Goal: Book appointment/travel/reservation

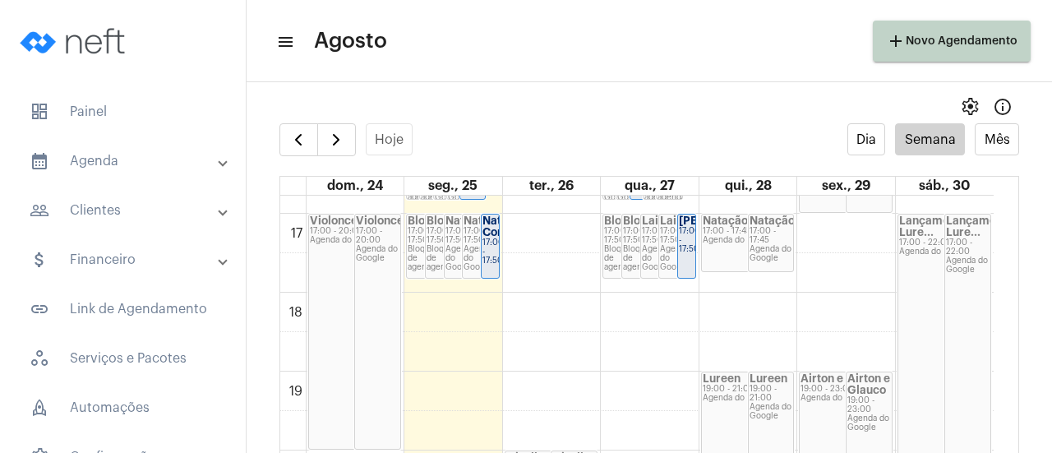
scroll to position [1461, 0]
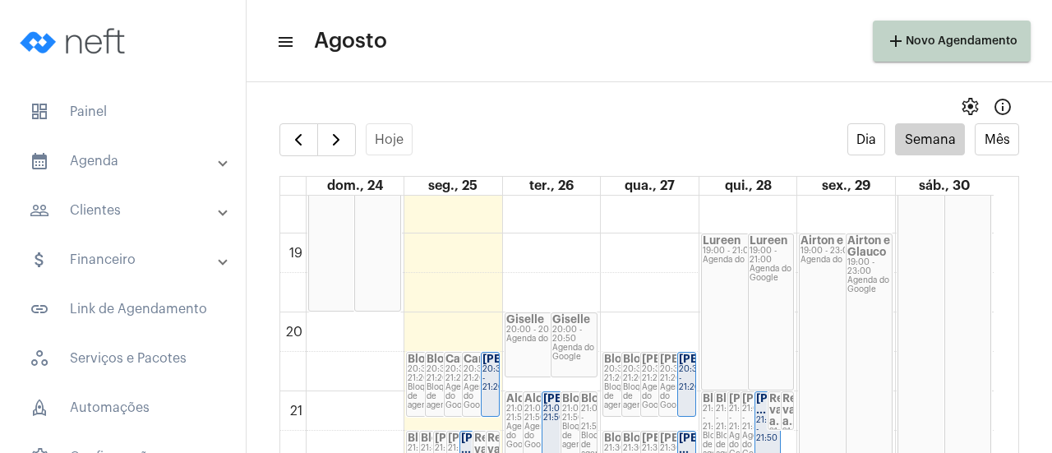
click at [565, 334] on div "20:00 - 20:50" at bounding box center [574, 334] width 44 height 18
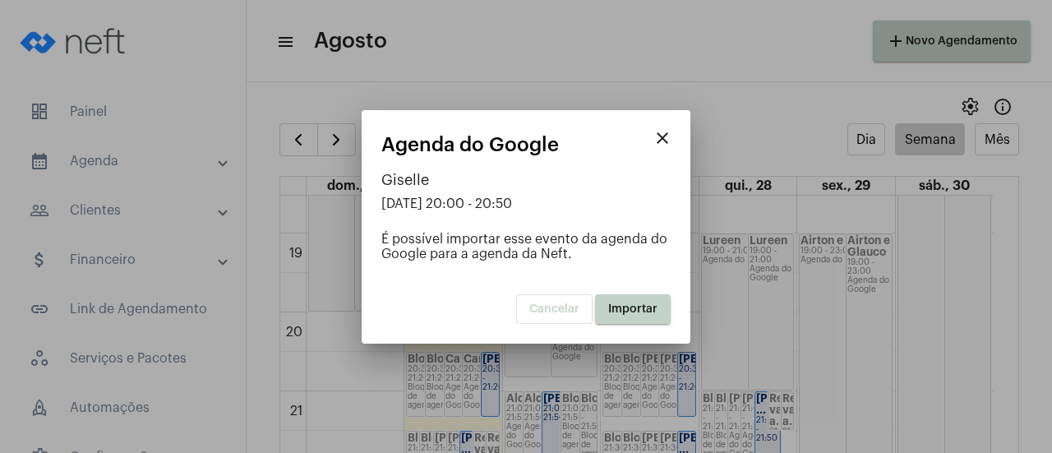
click at [632, 310] on span "Importar" at bounding box center [632, 309] width 49 height 12
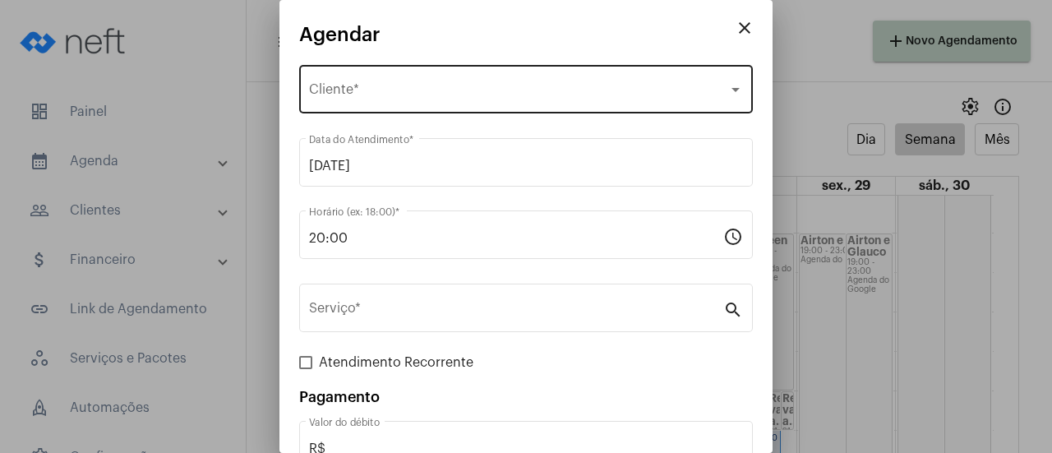
click at [341, 105] on div "Selecione o Cliente Cliente *" at bounding box center [526, 88] width 434 height 52
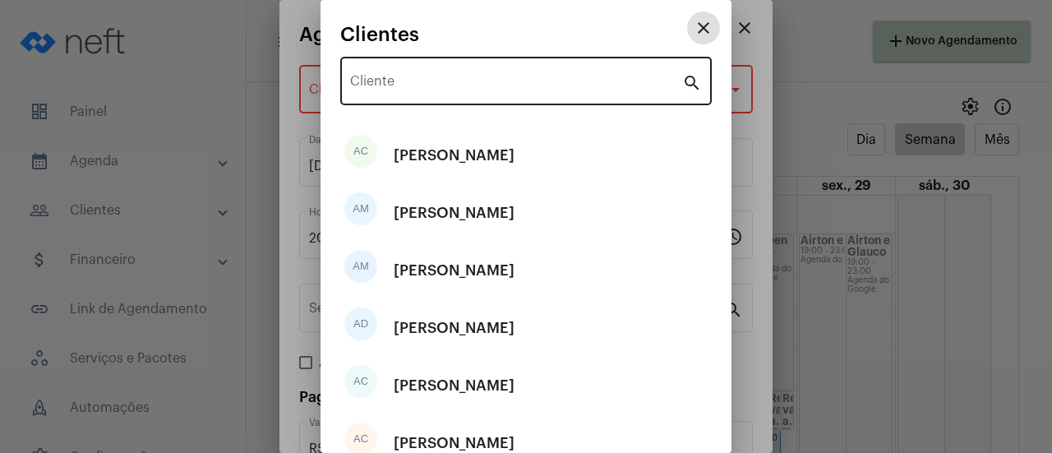
click at [402, 82] on input "Cliente" at bounding box center [516, 84] width 332 height 15
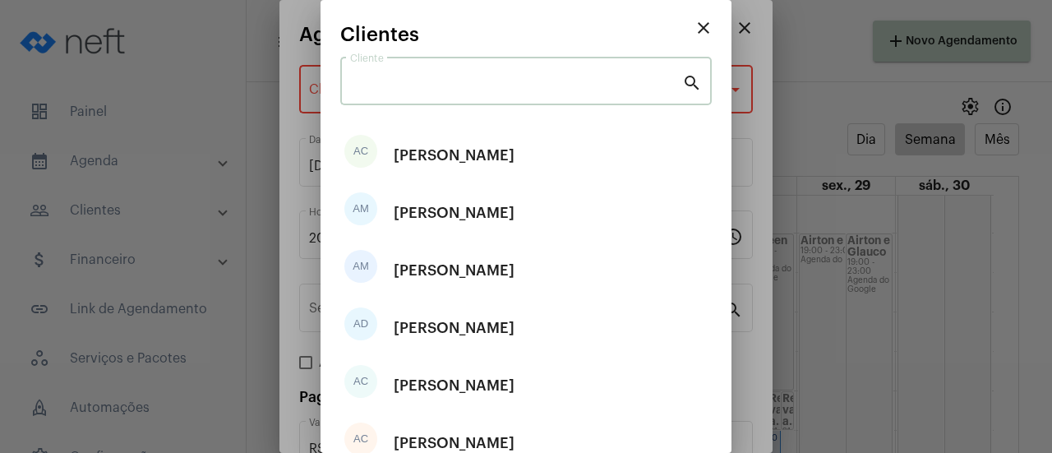
type input "i"
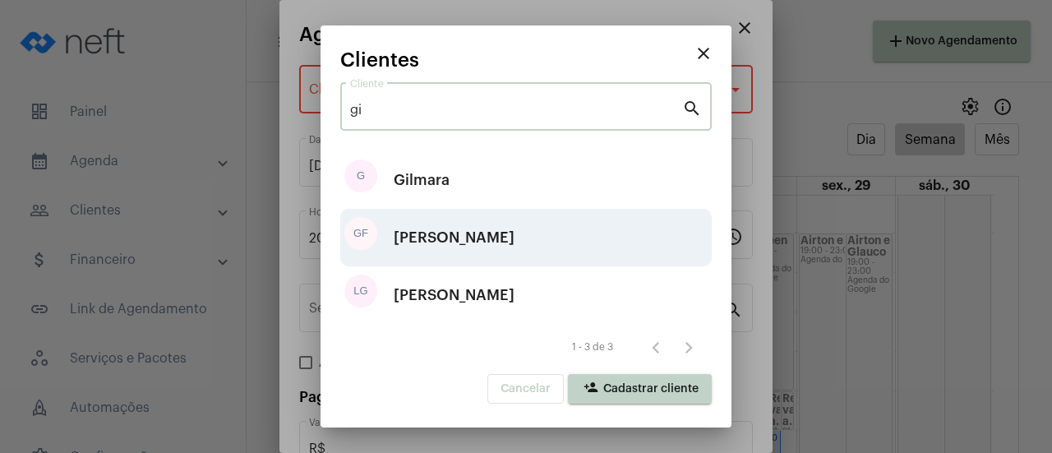
type input "gi"
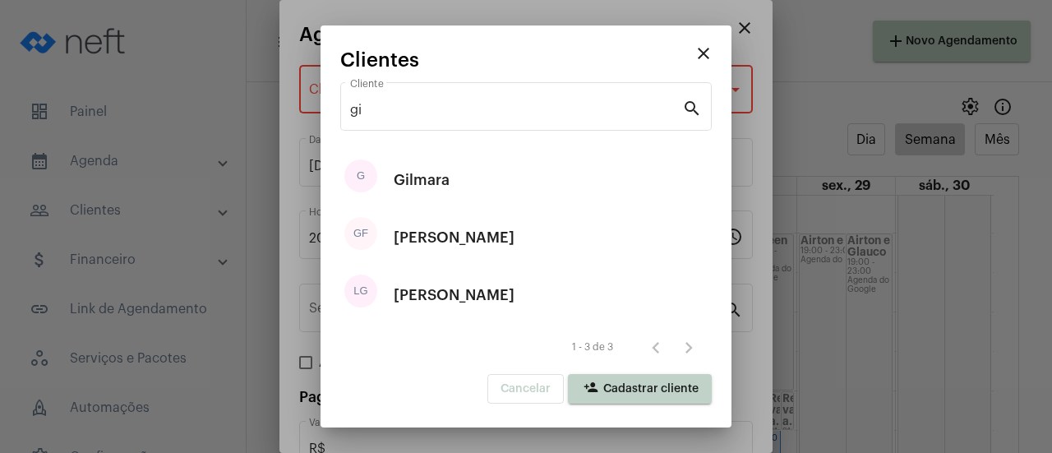
drag, startPoint x: 486, startPoint y: 242, endPoint x: 619, endPoint y: 338, distance: 163.5
click at [491, 243] on div "GF [PERSON_NAME]" at bounding box center [525, 238] width 371 height 58
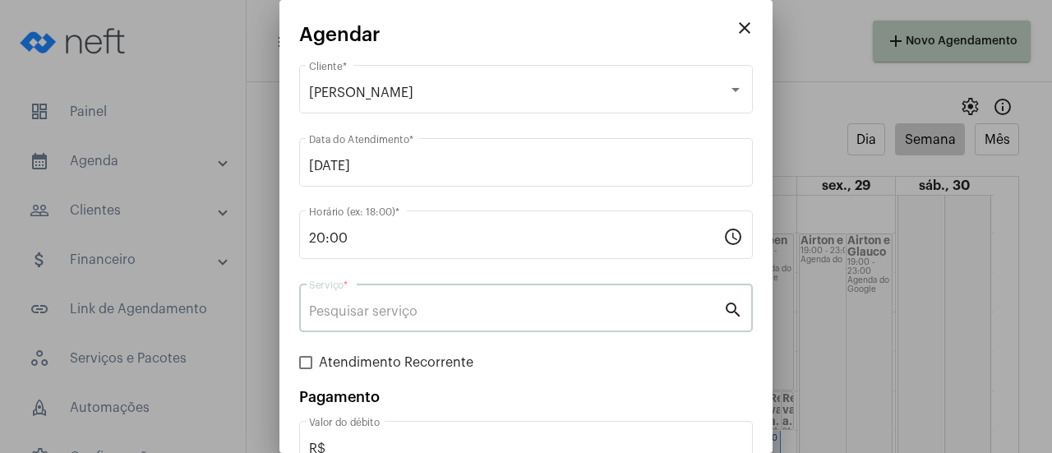
click at [459, 318] on input "Serviço *" at bounding box center [516, 311] width 414 height 15
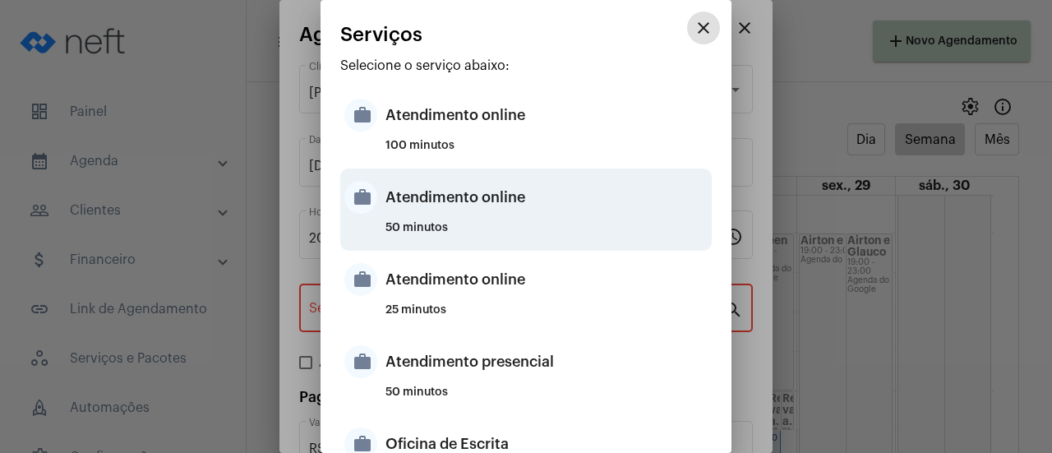
click at [486, 219] on div "Atendimento online" at bounding box center [546, 197] width 322 height 49
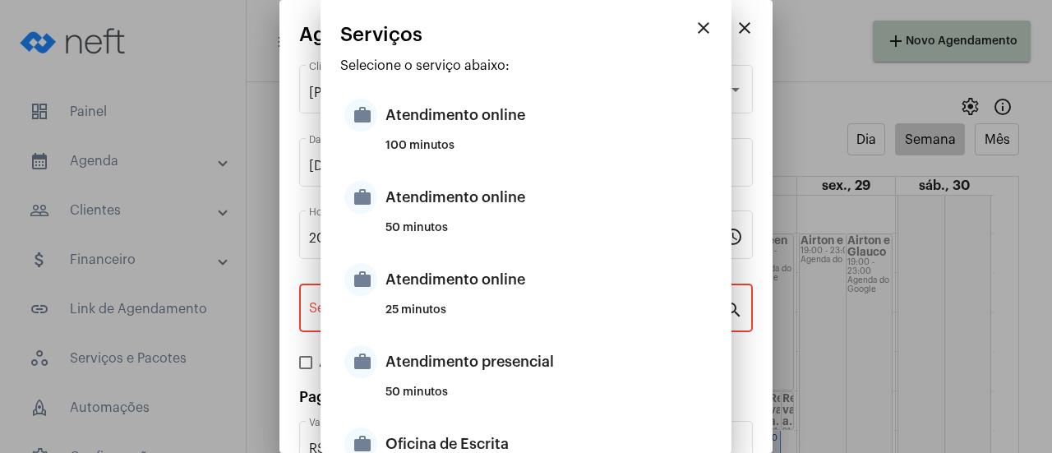
type input "Atendimento online"
type input "R$ 0"
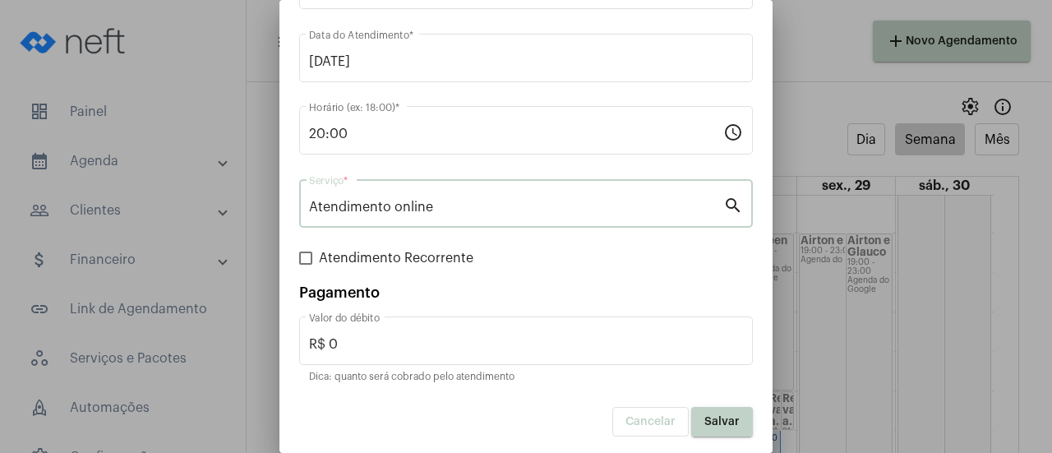
scroll to position [108, 0]
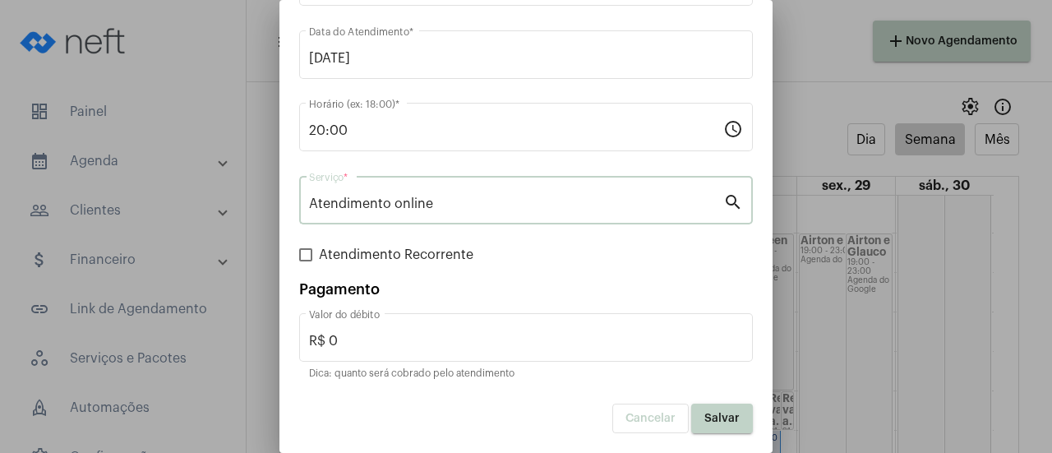
click at [712, 420] on span "Salvar" at bounding box center [721, 419] width 35 height 12
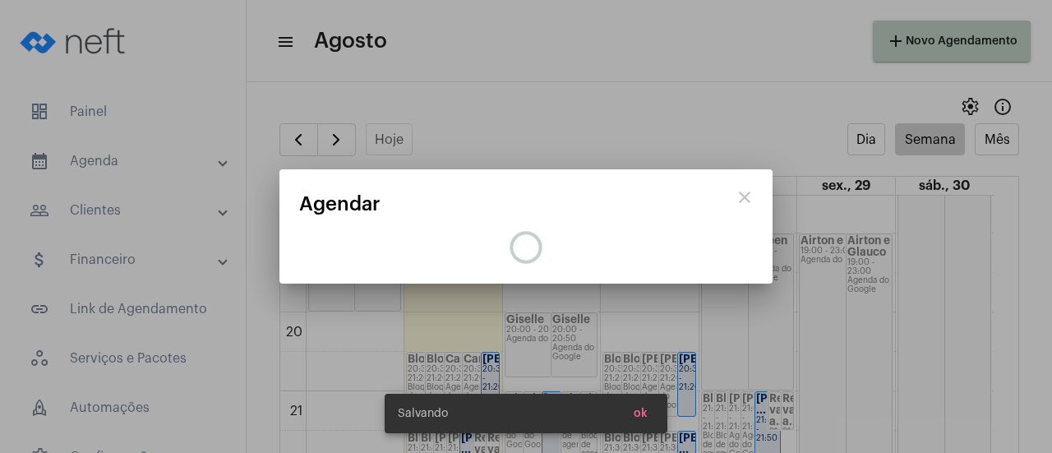
scroll to position [0, 0]
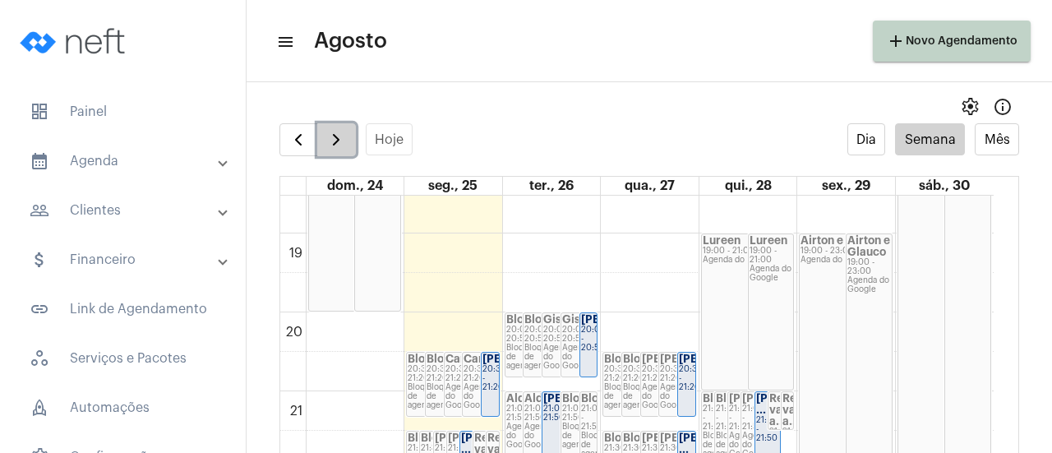
click at [334, 137] on span "button" at bounding box center [336, 140] width 20 height 20
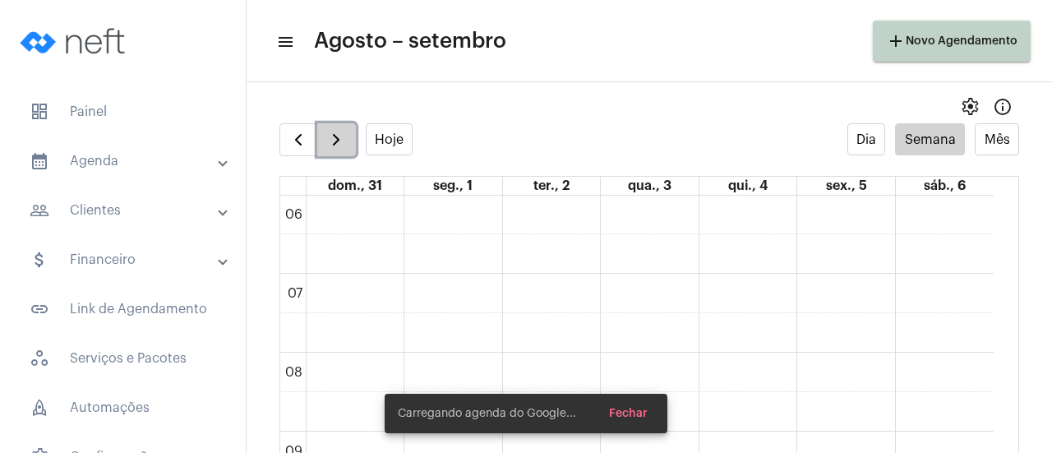
click at [334, 144] on span "button" at bounding box center [336, 140] width 20 height 20
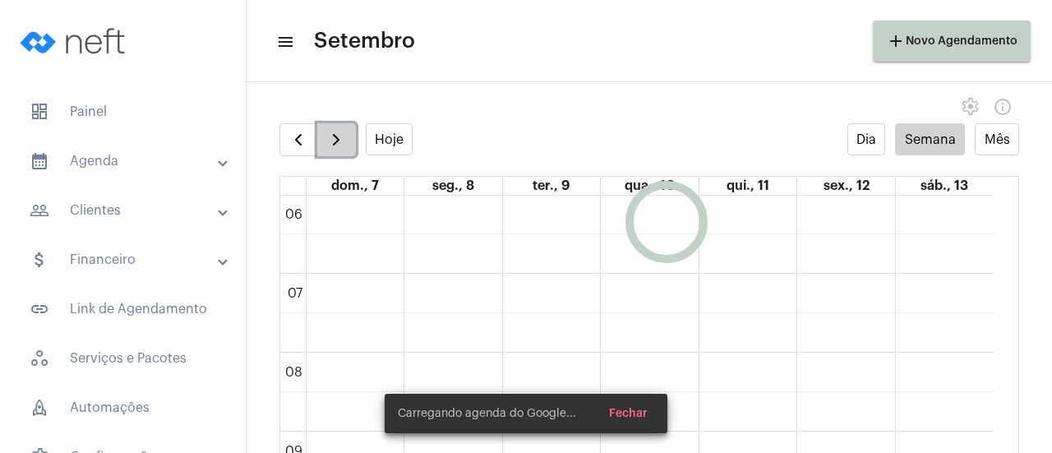
scroll to position [475, 0]
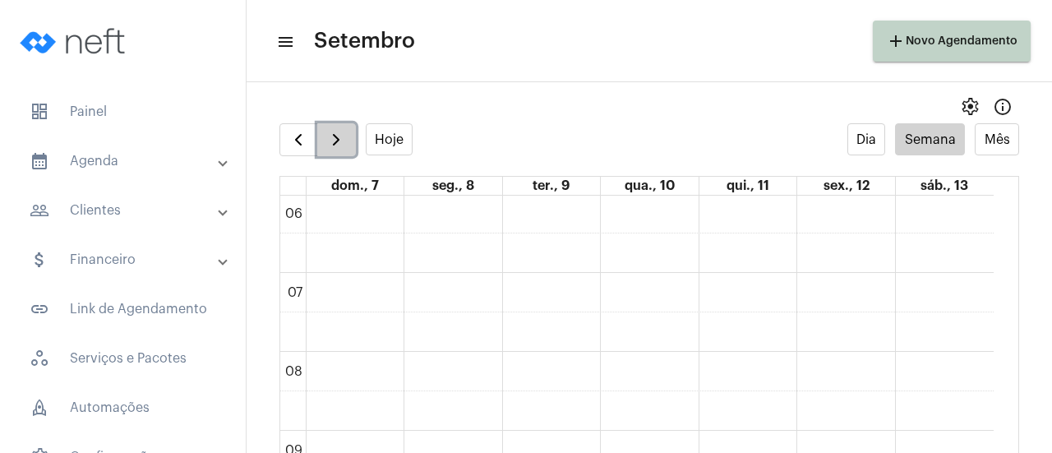
click at [334, 144] on span "button" at bounding box center [336, 140] width 20 height 20
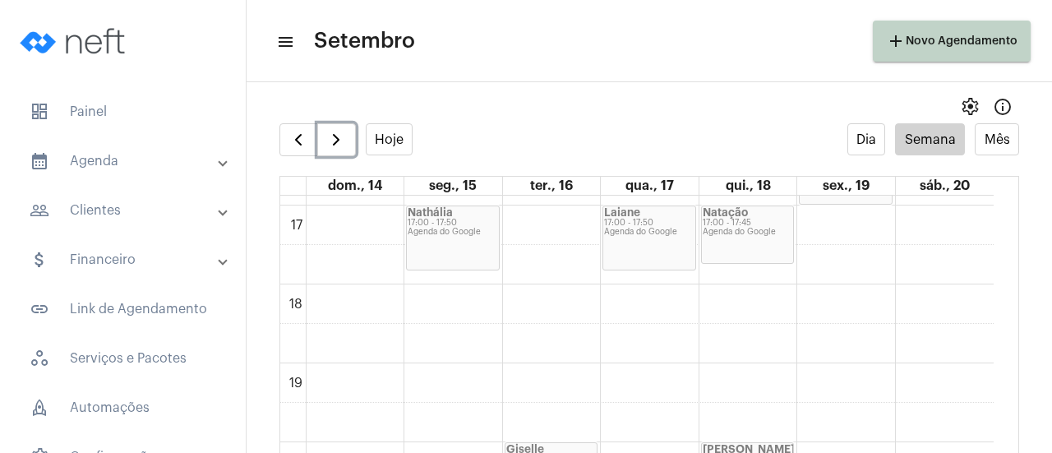
scroll to position [1542, 0]
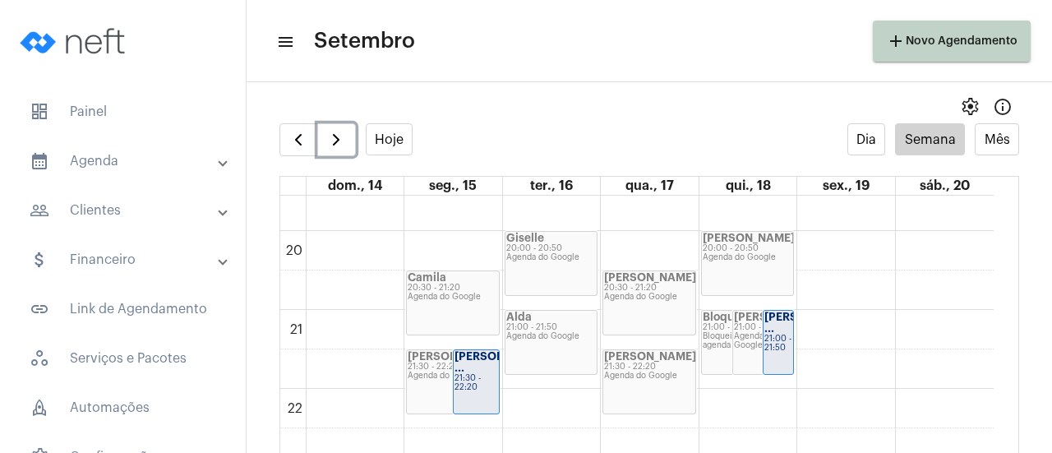
click at [738, 259] on div "Agenda do Google" at bounding box center [748, 257] width 90 height 9
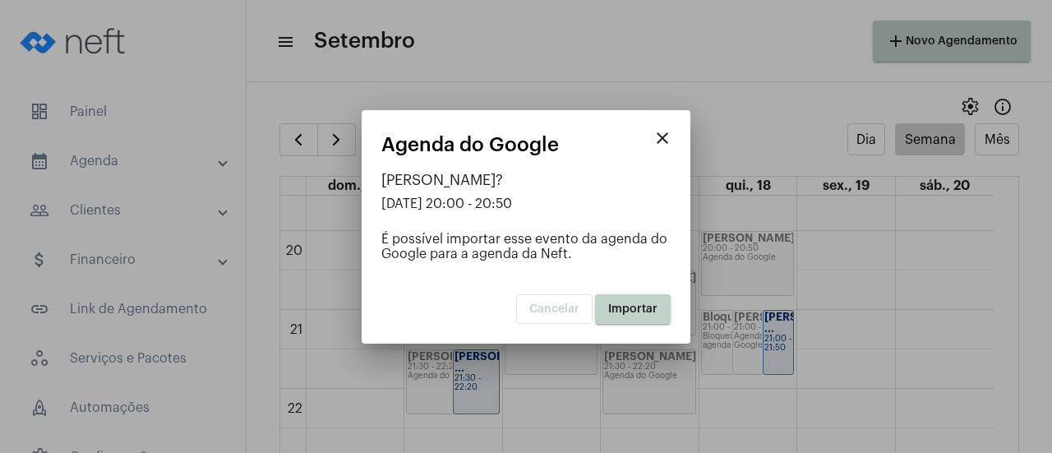
click at [629, 316] on button "Importar" at bounding box center [633, 309] width 76 height 30
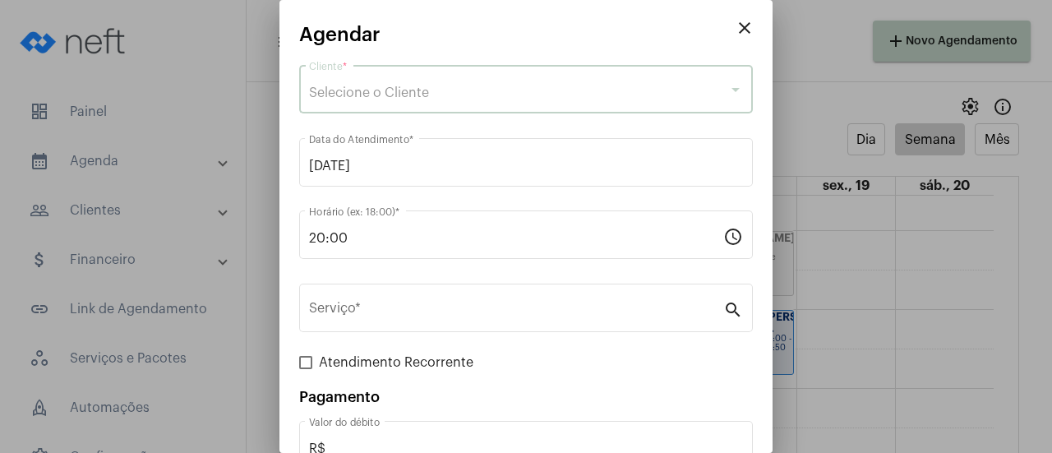
click at [337, 96] on span "Selecione o Cliente" at bounding box center [369, 92] width 120 height 13
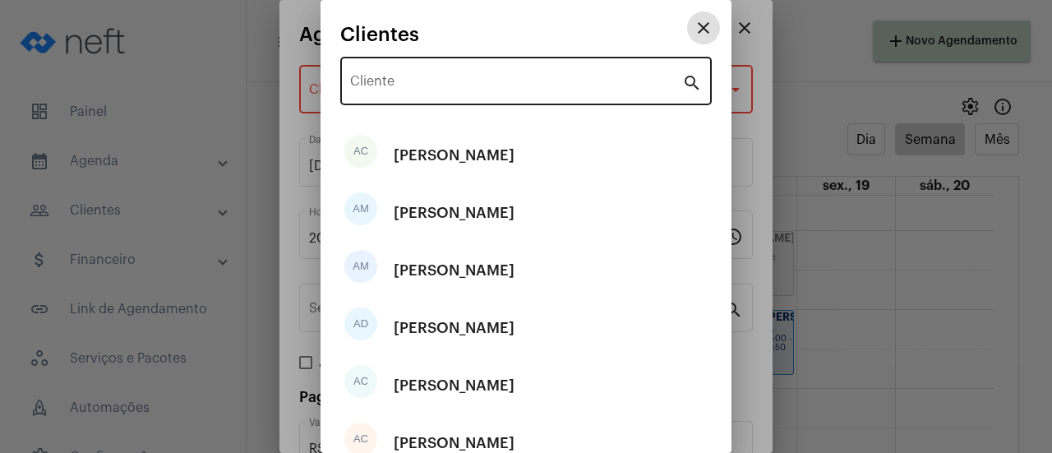
click at [394, 68] on div "Cliente" at bounding box center [516, 79] width 332 height 52
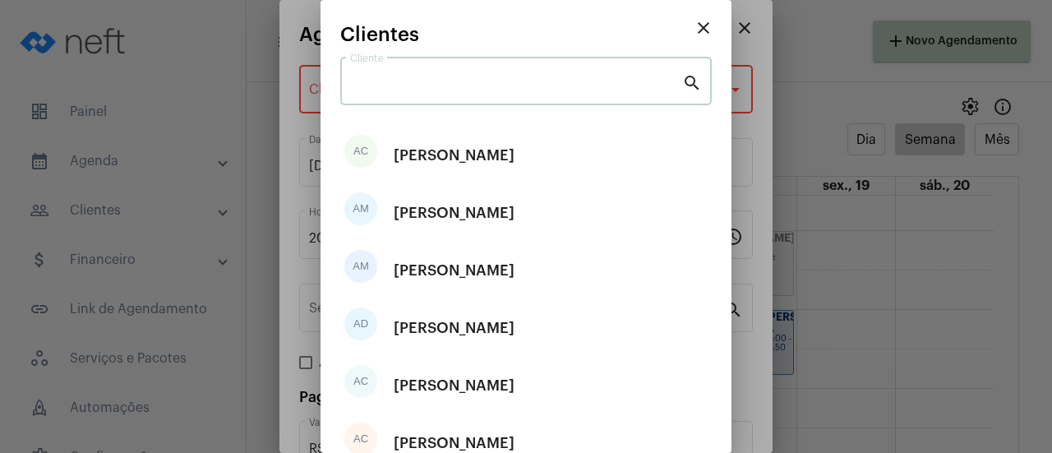
click at [394, 90] on input "Cliente" at bounding box center [516, 84] width 332 height 15
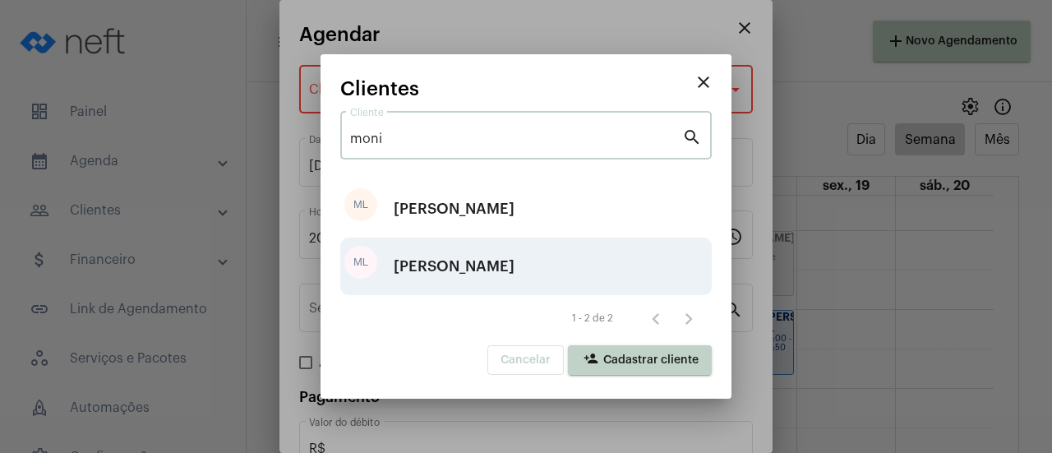
type input "moni"
click at [470, 275] on div "[PERSON_NAME]" at bounding box center [454, 266] width 121 height 49
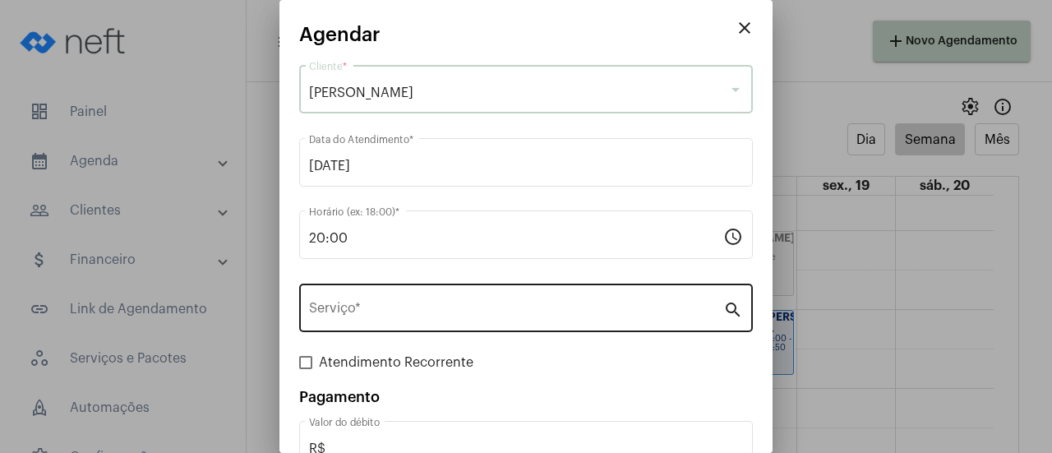
click at [414, 295] on div "Serviço *" at bounding box center [516, 306] width 414 height 52
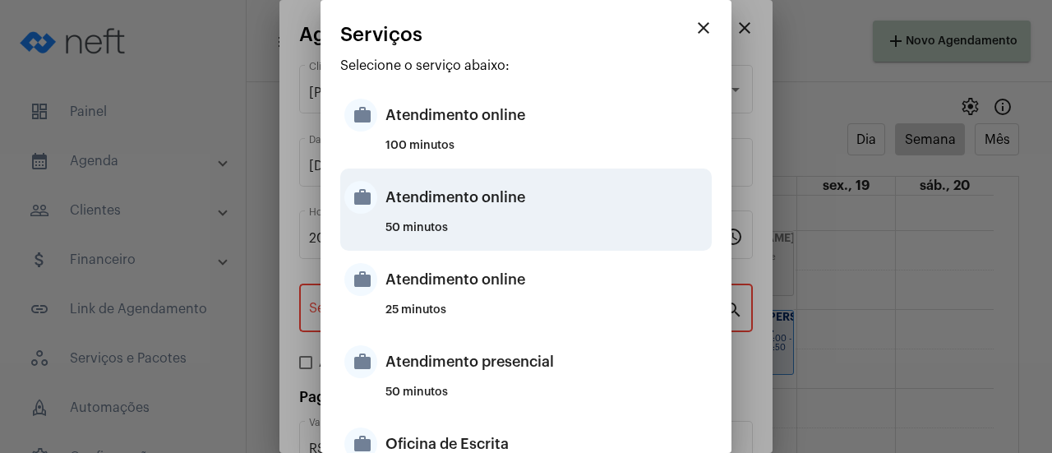
click at [457, 198] on div "Atendimento online" at bounding box center [546, 197] width 322 height 49
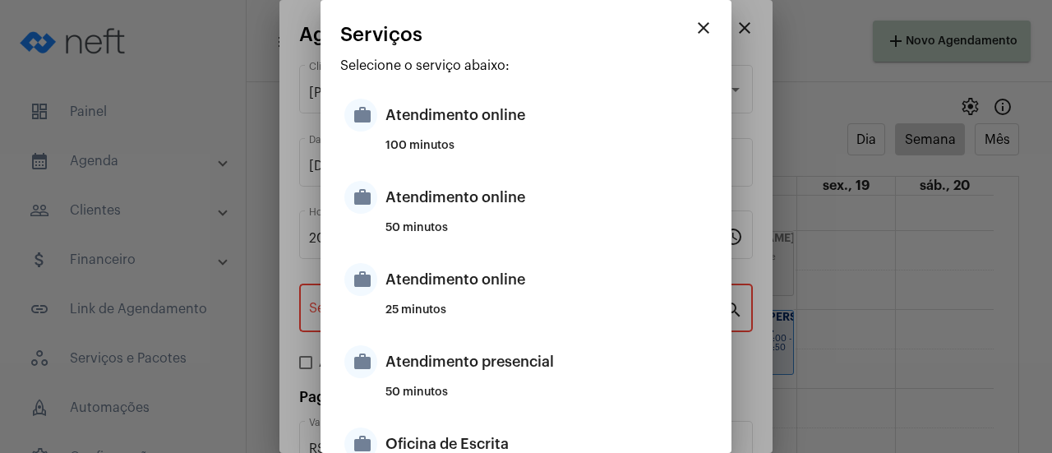
type input "Atendimento online"
type input "R$ 0"
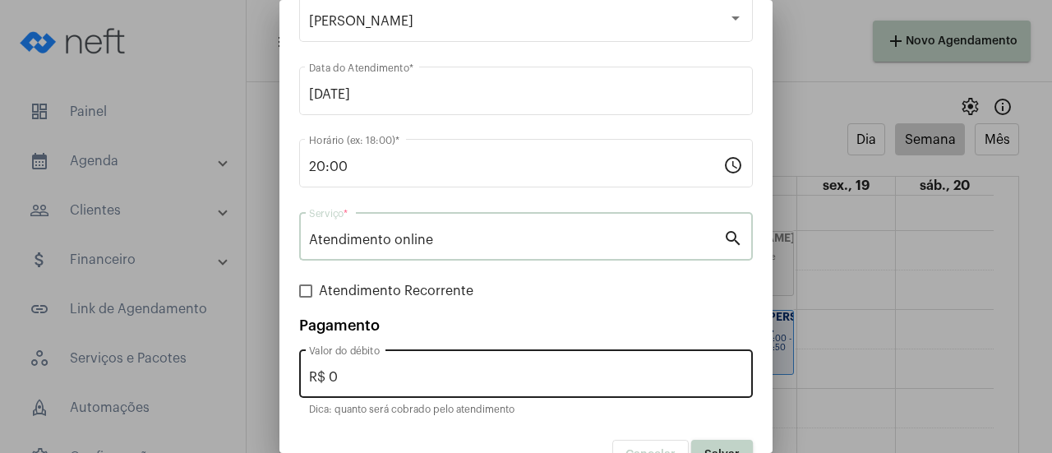
scroll to position [108, 0]
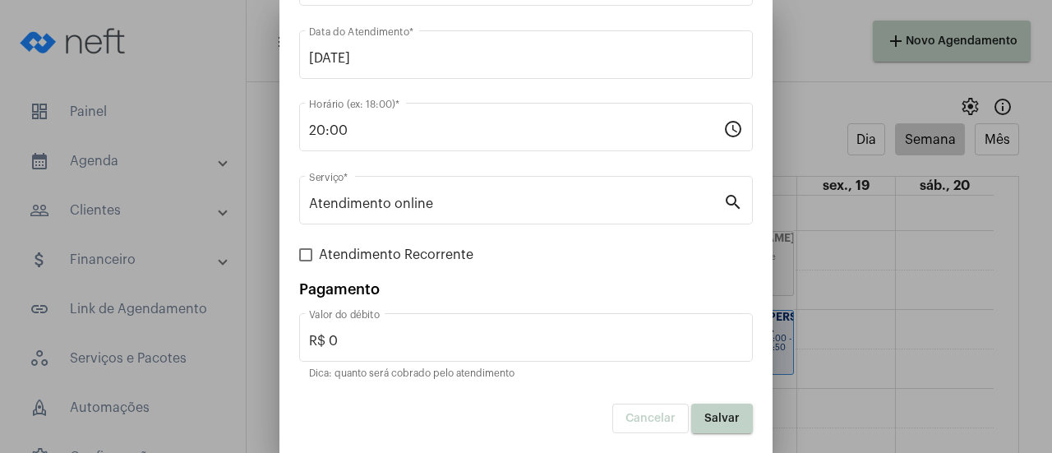
click at [722, 417] on span "Salvar" at bounding box center [721, 419] width 35 height 12
